Goal: Information Seeking & Learning: Learn about a topic

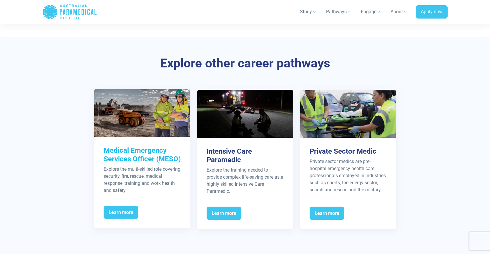
scroll to position [677, 0]
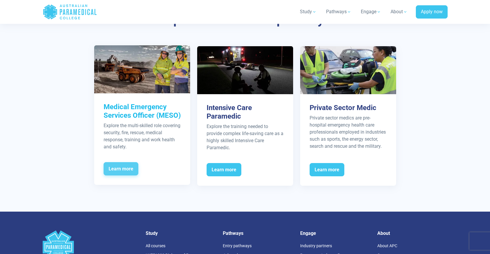
click at [116, 167] on span "Learn more" at bounding box center [121, 169] width 35 height 14
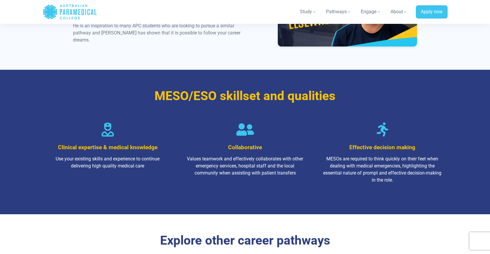
scroll to position [824, 0]
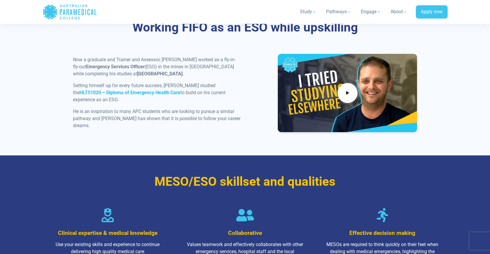
click at [119, 95] on strong "HLT51020 – Diploma of Emergency Health Care" at bounding box center [129, 93] width 101 height 6
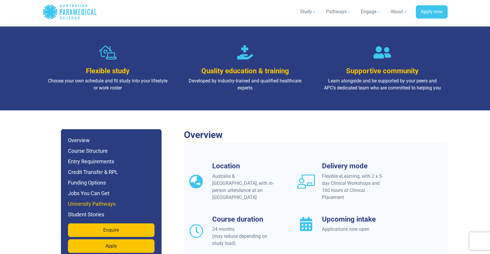
scroll to position [471, 0]
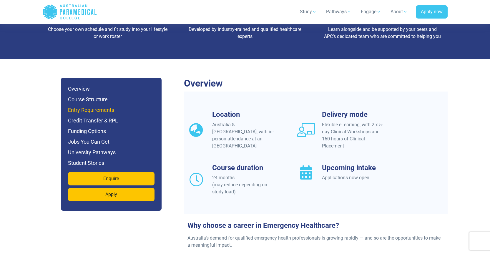
click at [101, 106] on h6 "Entry Requirements" at bounding box center [111, 110] width 86 height 8
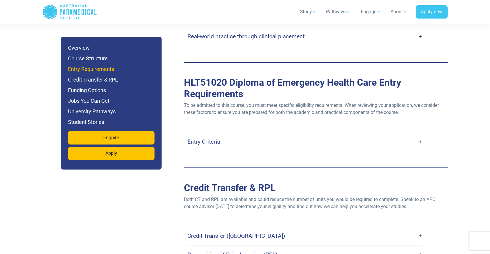
scroll to position [1595, 0]
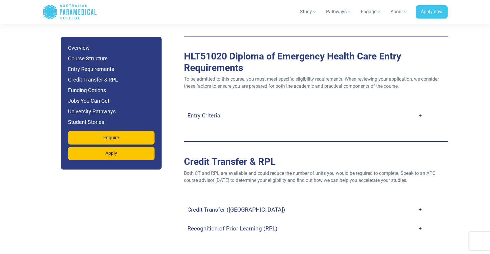
click at [417, 203] on link "Credit Transfer (CT)" at bounding box center [304, 210] width 235 height 14
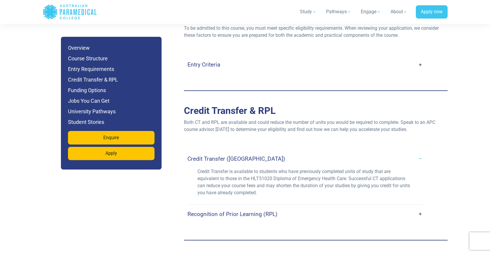
scroll to position [1683, 0]
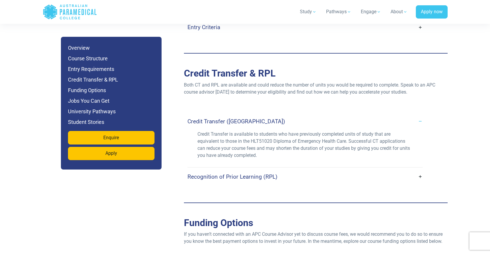
click at [419, 170] on link "Recognition of Prior Learning (RPL)" at bounding box center [304, 177] width 235 height 14
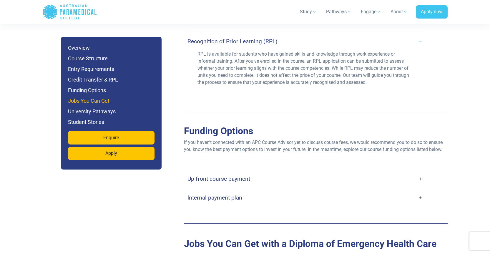
scroll to position [1860, 0]
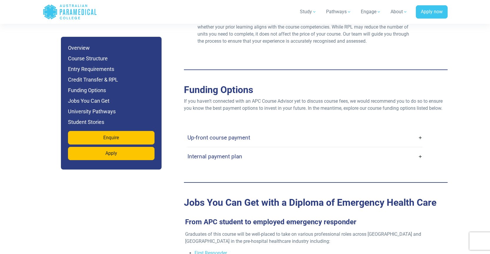
click at [235, 134] on h4 "Up-front course payment" at bounding box center [218, 137] width 63 height 7
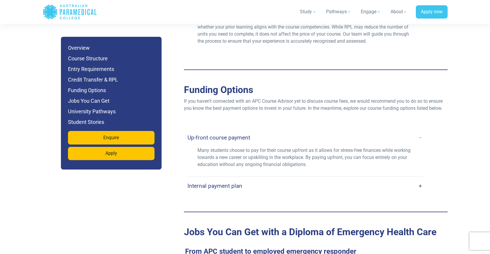
click at [418, 179] on link "Internal payment plan" at bounding box center [304, 186] width 235 height 14
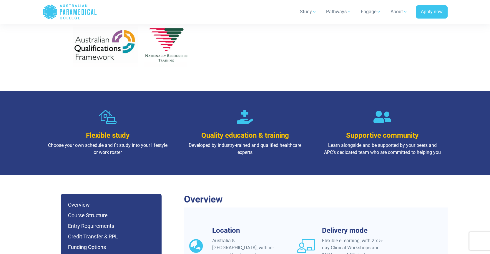
scroll to position [448, 0]
